Goal: Find specific page/section: Find specific page/section

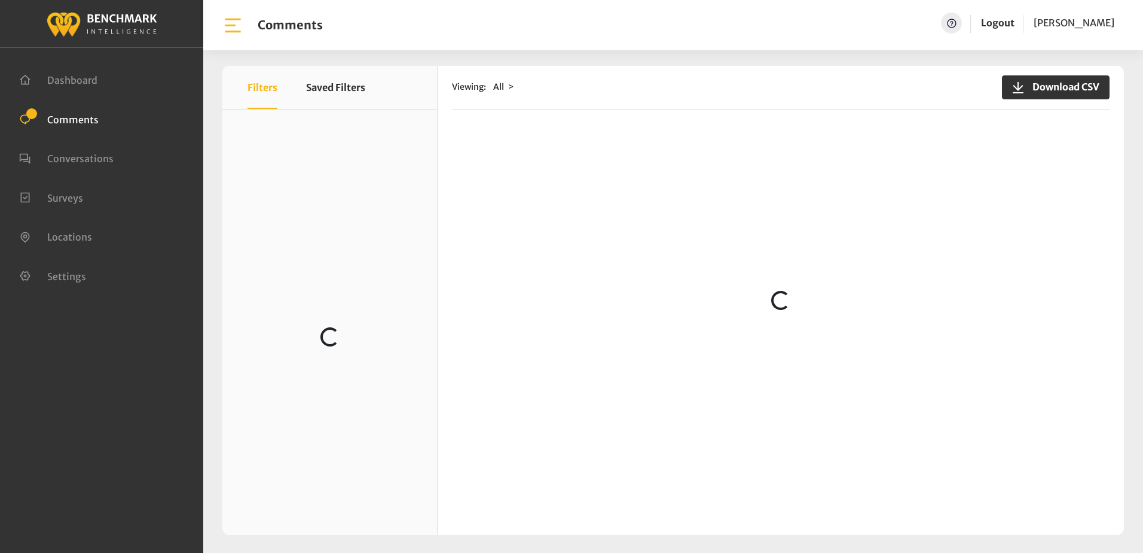
click at [691, 117] on div "Viewing: All Download CSV Loading..." at bounding box center [781, 300] width 687 height 469
